Goal: Information Seeking & Learning: Learn about a topic

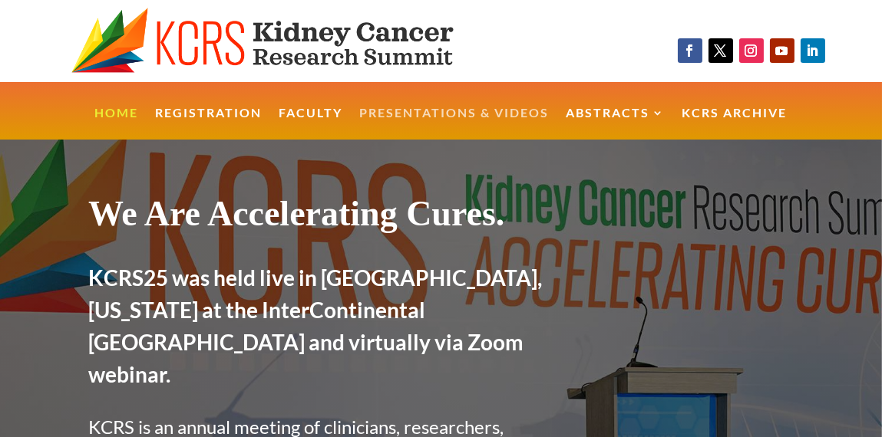
click at [406, 117] on link "Presentations & Videos" at bounding box center [455, 123] width 190 height 33
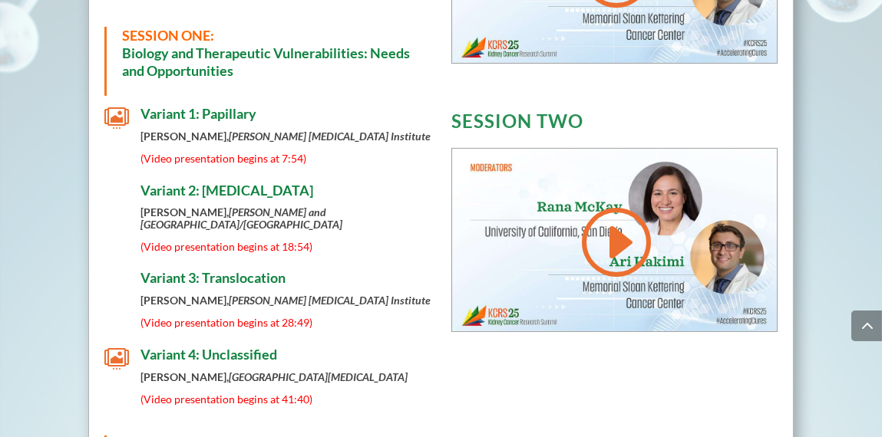
scroll to position [763, 0]
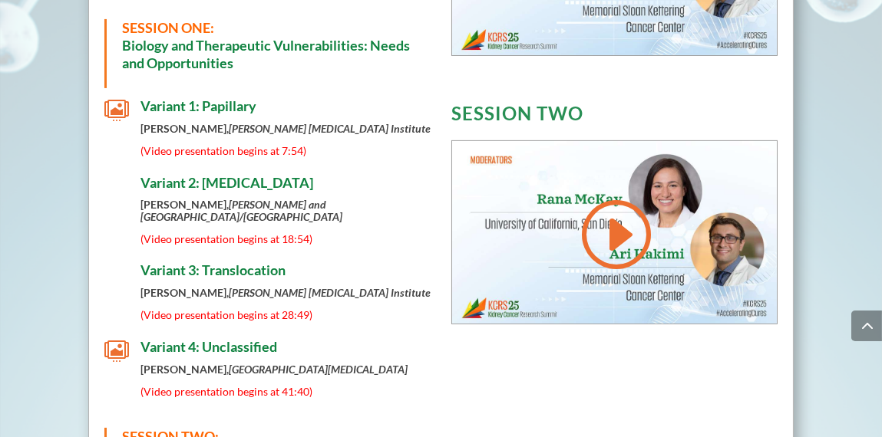
click at [118, 105] on span "" at bounding box center [116, 110] width 25 height 25
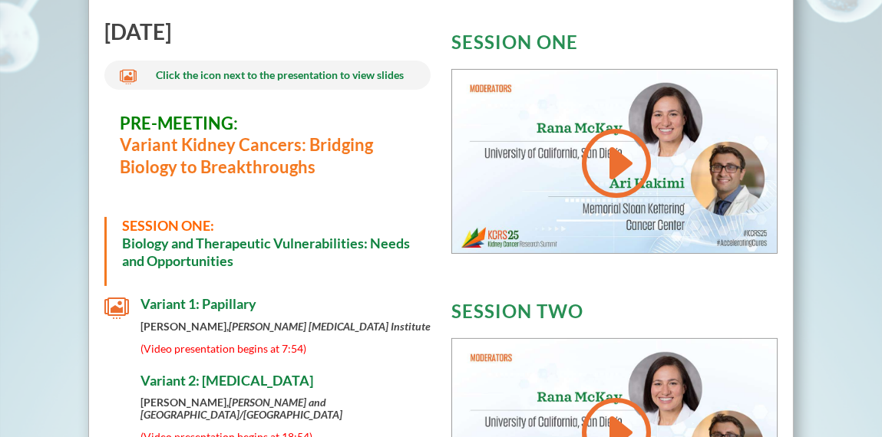
scroll to position [591, 0]
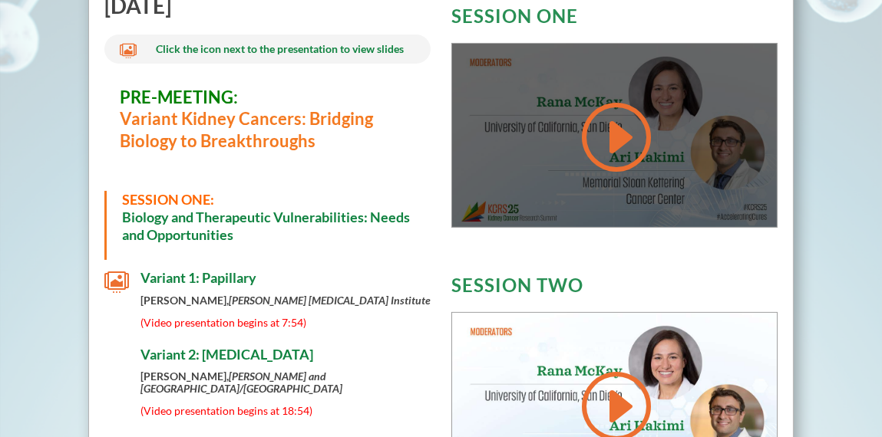
click at [606, 129] on link at bounding box center [614, 137] width 74 height 78
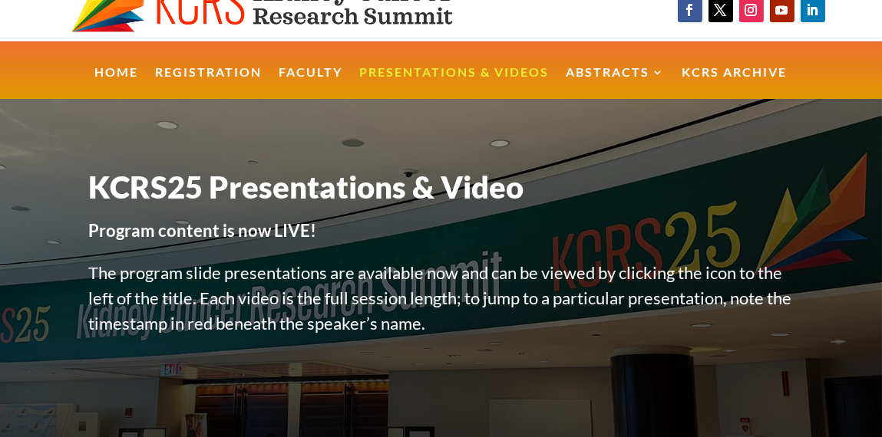
scroll to position [38, 0]
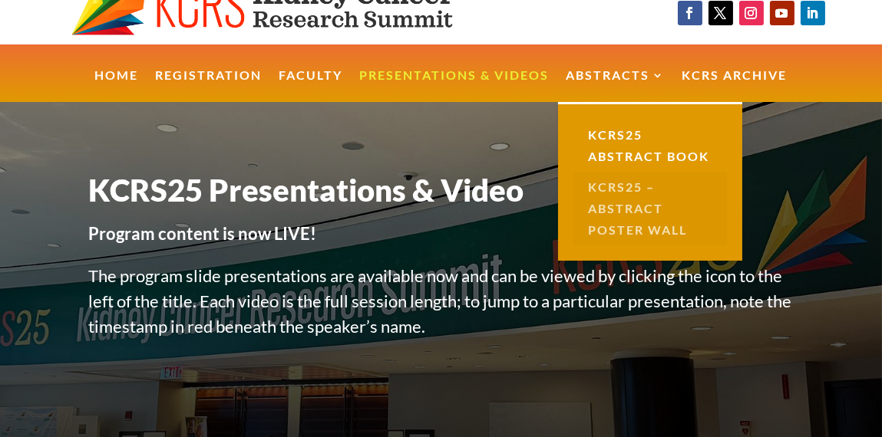
click at [616, 204] on link "KCRS25 – Abstract Poster Wall" at bounding box center [650, 209] width 154 height 74
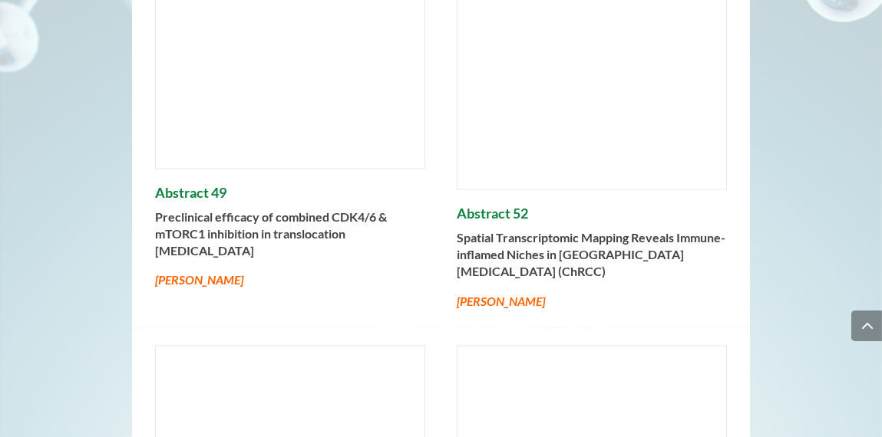
scroll to position [4613, 0]
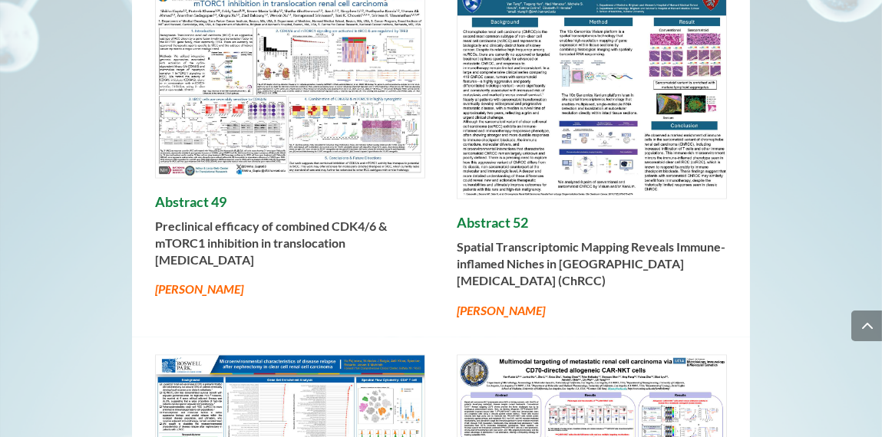
click at [532, 148] on img at bounding box center [591, 93] width 269 height 211
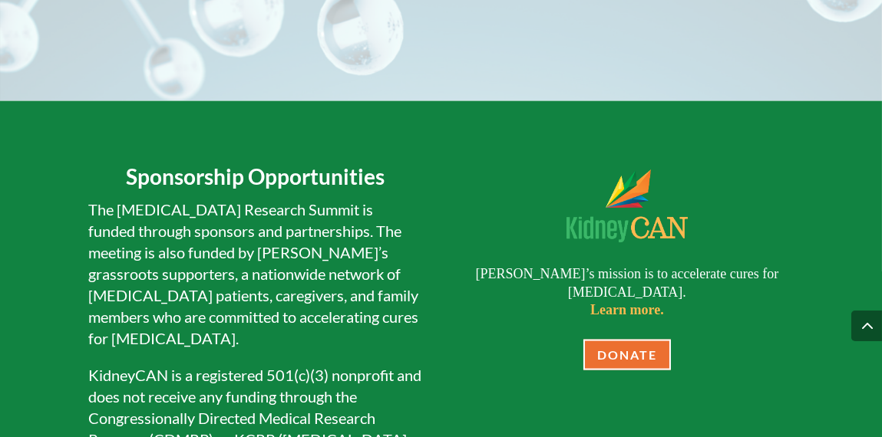
scroll to position [13786, 0]
